Goal: Feedback & Contribution: Submit feedback/report problem

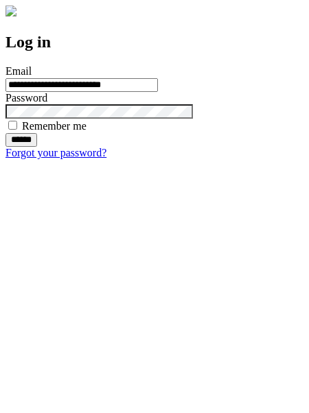
type input "**********"
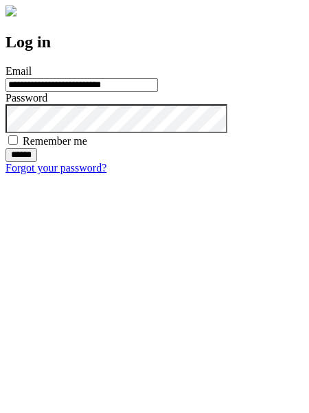
click at [37, 162] on input "******" at bounding box center [21, 155] width 32 height 14
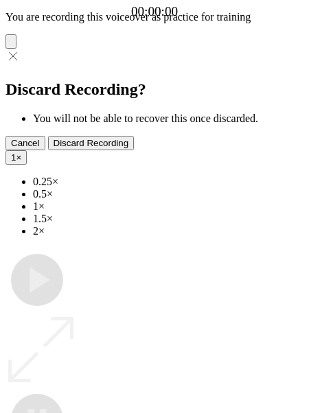
type input "**********"
